Goal: Information Seeking & Learning: Understand process/instructions

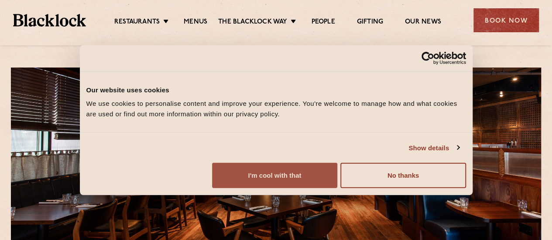
click at [337, 184] on button "I'm cool with that" at bounding box center [274, 175] width 125 height 25
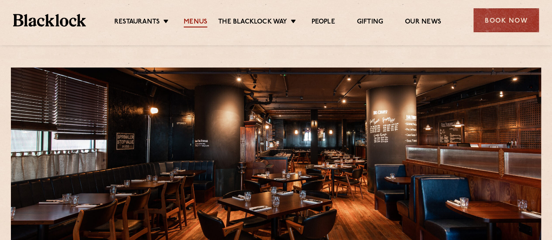
click at [199, 20] on link "Menus" at bounding box center [196, 23] width 24 height 10
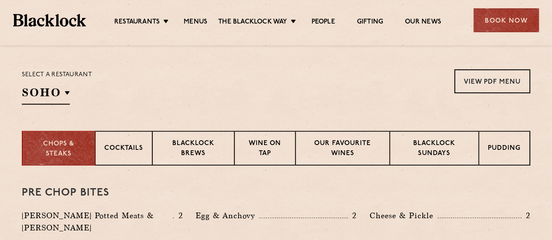
scroll to position [297, 0]
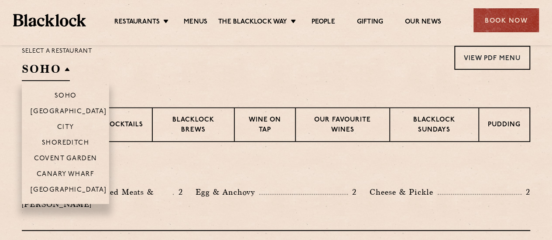
click at [66, 70] on h2 "SOHO" at bounding box center [46, 72] width 48 height 20
click at [57, 171] on p "Canary Wharf" at bounding box center [66, 175] width 58 height 9
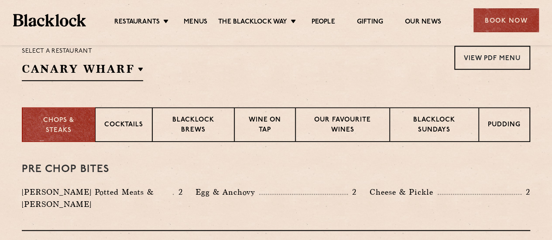
click at [168, 171] on h3 "Pre Chop Bites" at bounding box center [276, 169] width 508 height 11
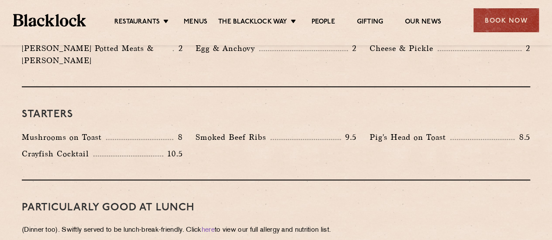
scroll to position [418, 0]
